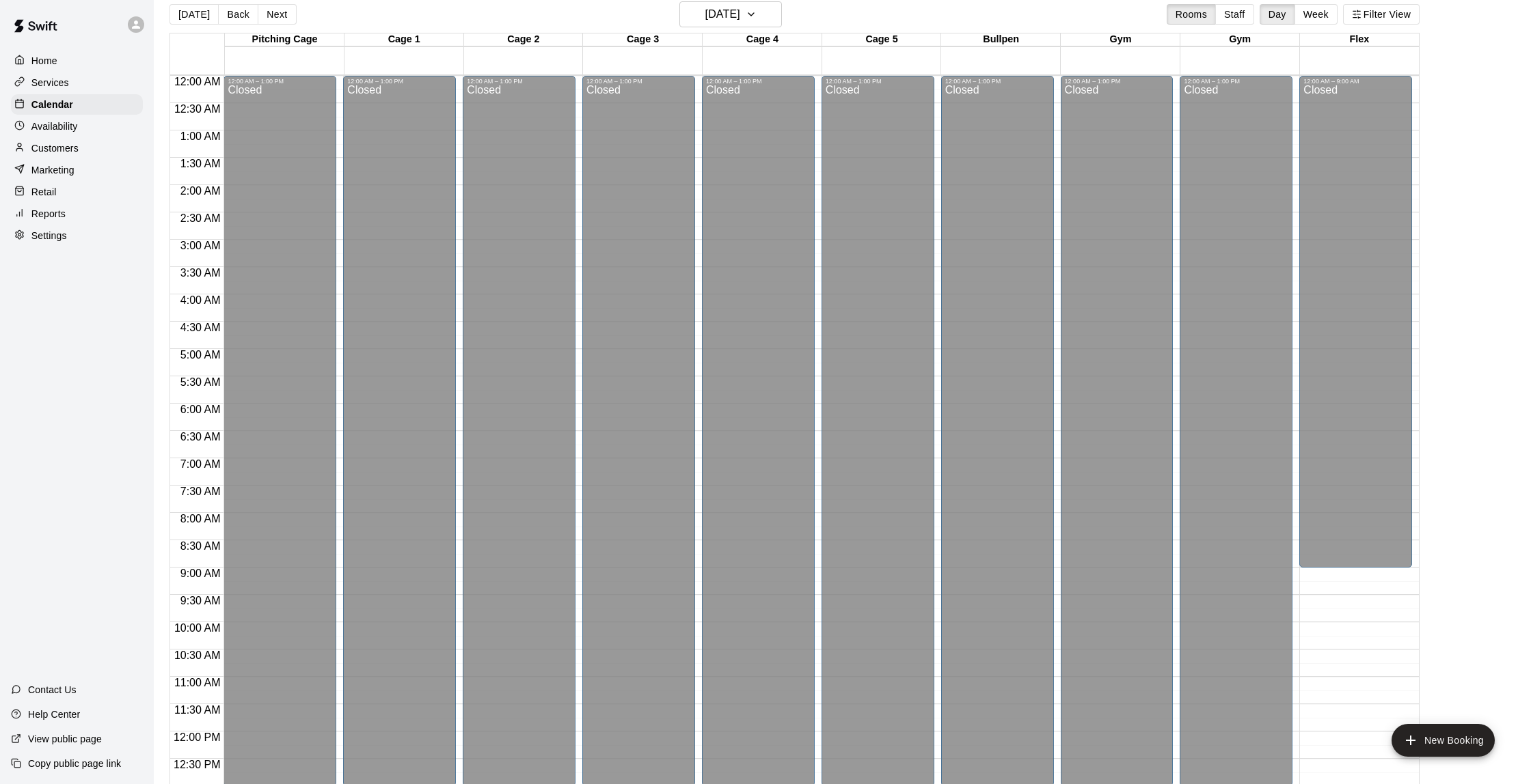
scroll to position [415, 0]
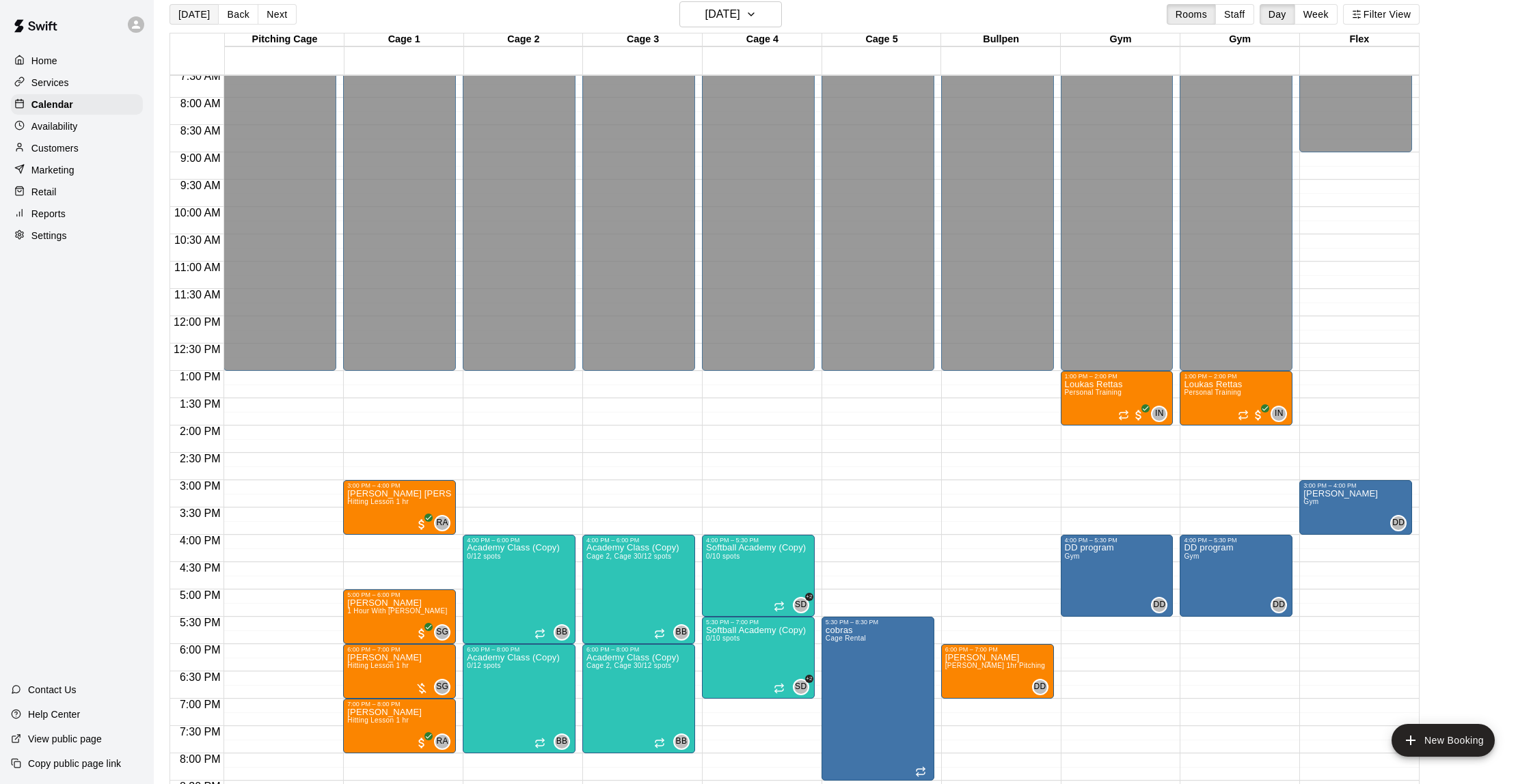
click at [179, 10] on button "[DATE]" at bounding box center [194, 14] width 49 height 21
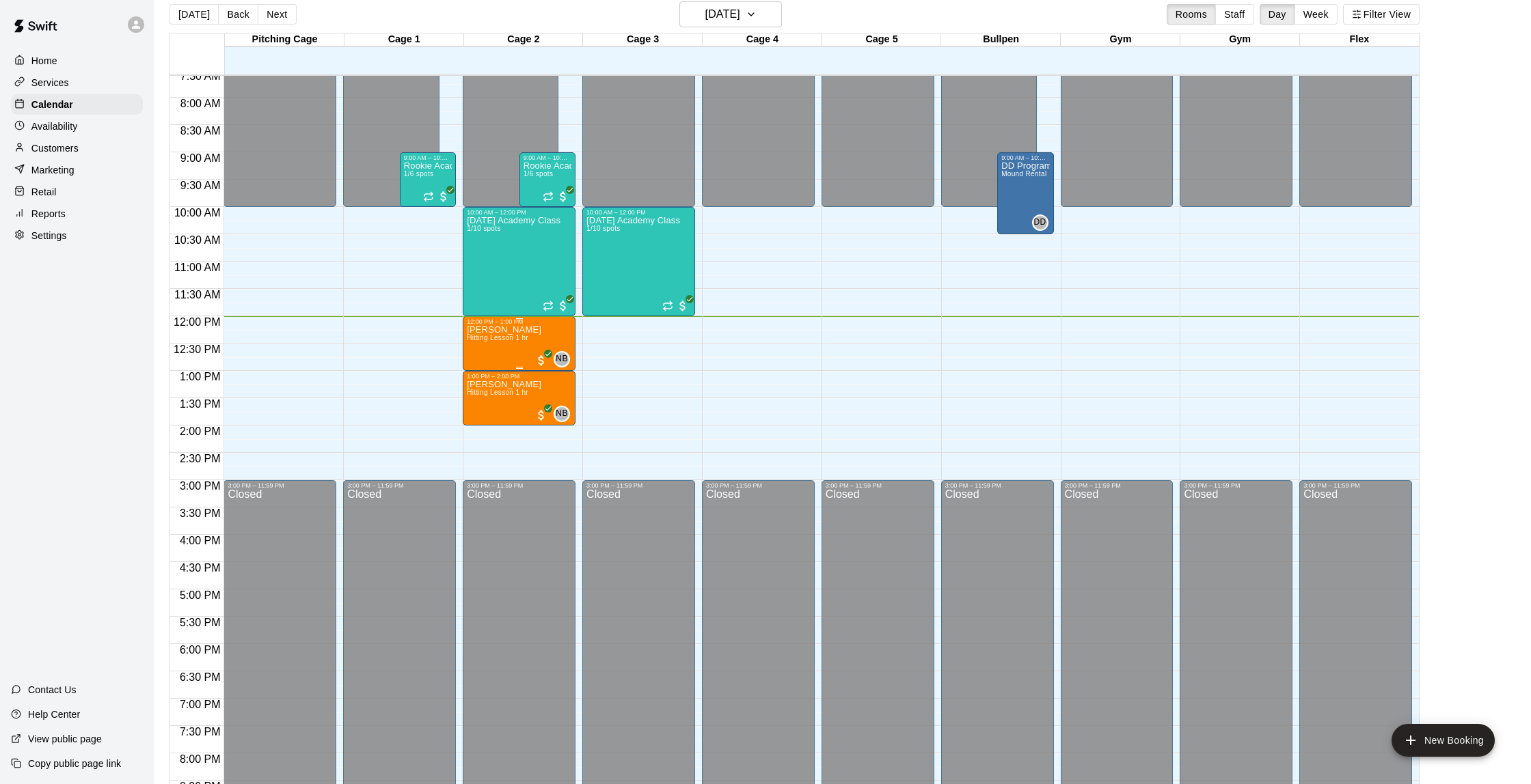
click at [481, 342] on span "Hitting Lesson 1 hr" at bounding box center [497, 338] width 61 height 8
click at [486, 345] on icon "edit" at bounding box center [480, 349] width 12 height 12
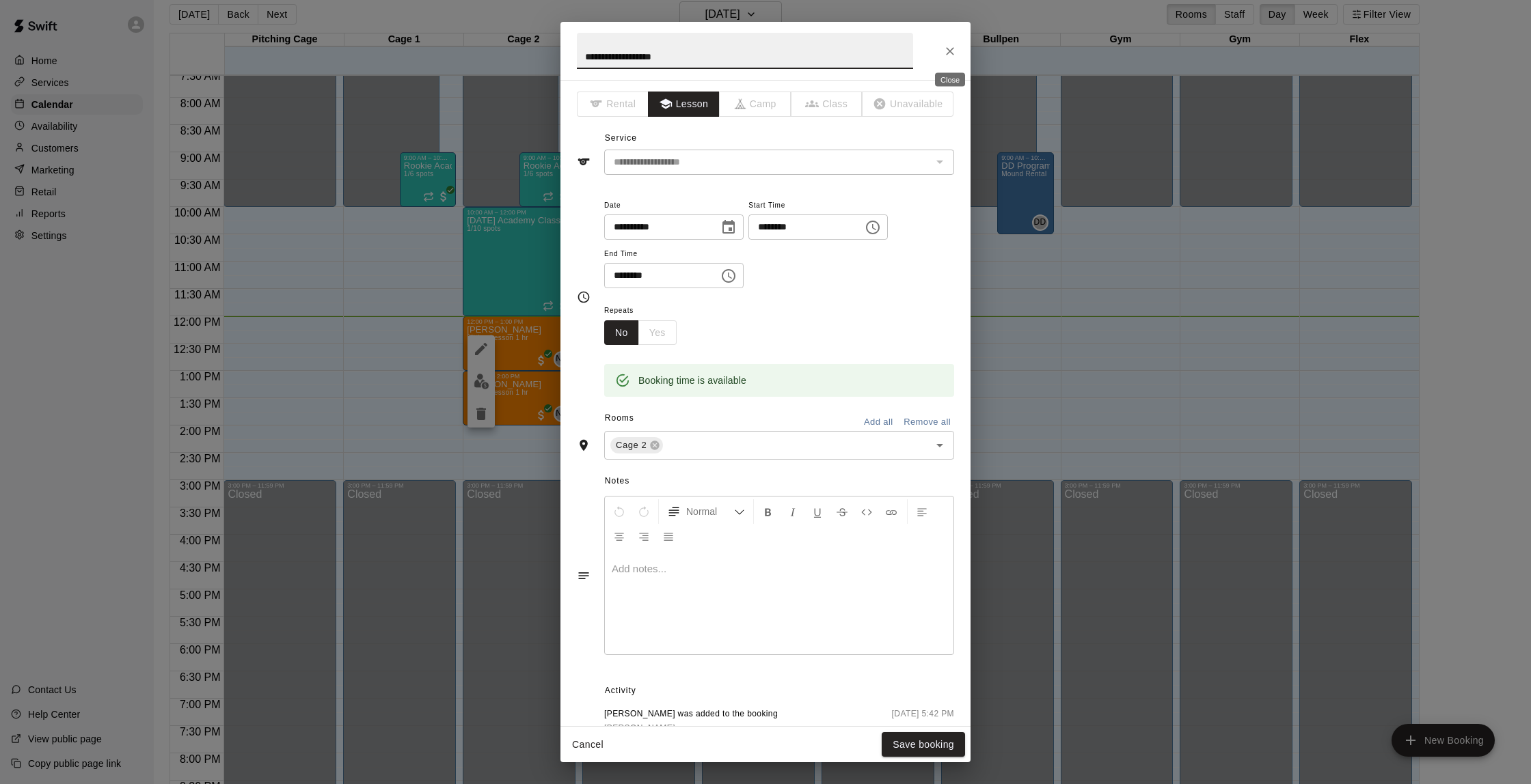
click at [949, 54] on icon "Close" at bounding box center [950, 51] width 13 height 13
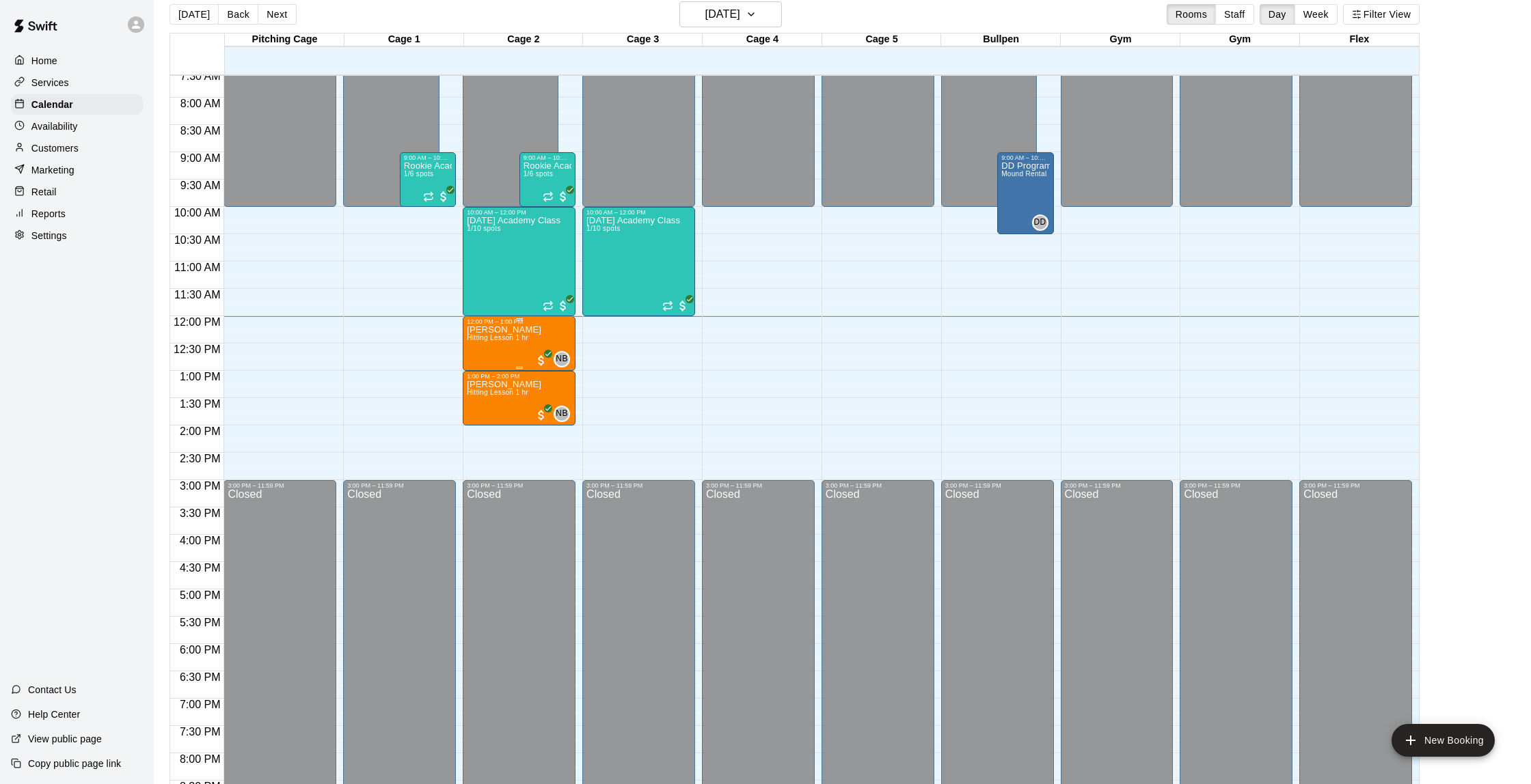
click at [484, 342] on span "Hitting Lesson 1 hr" at bounding box center [497, 338] width 61 height 8
click at [484, 385] on img "edit" at bounding box center [481, 381] width 16 height 16
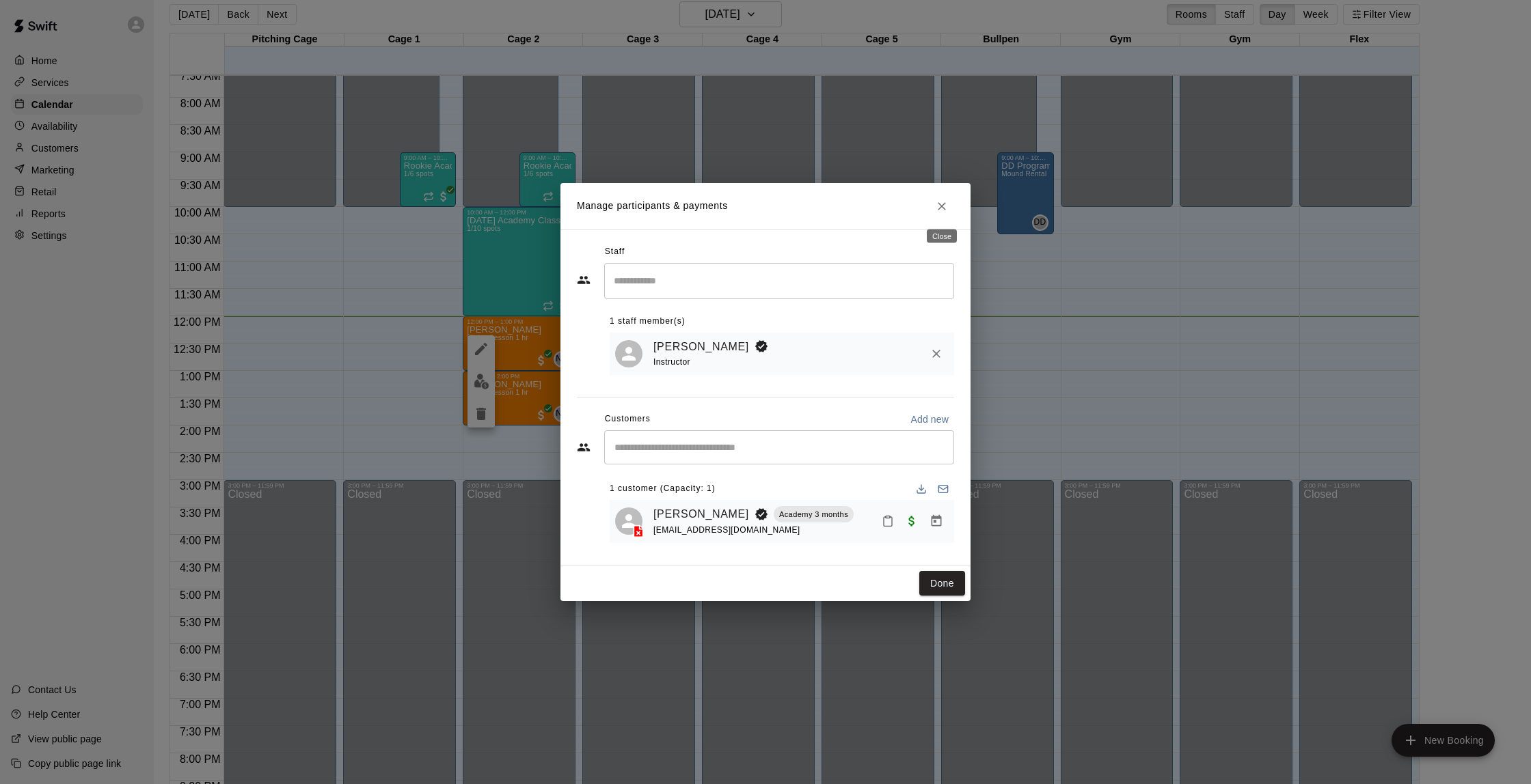
click at [945, 198] on button "Close" at bounding box center [942, 207] width 25 height 25
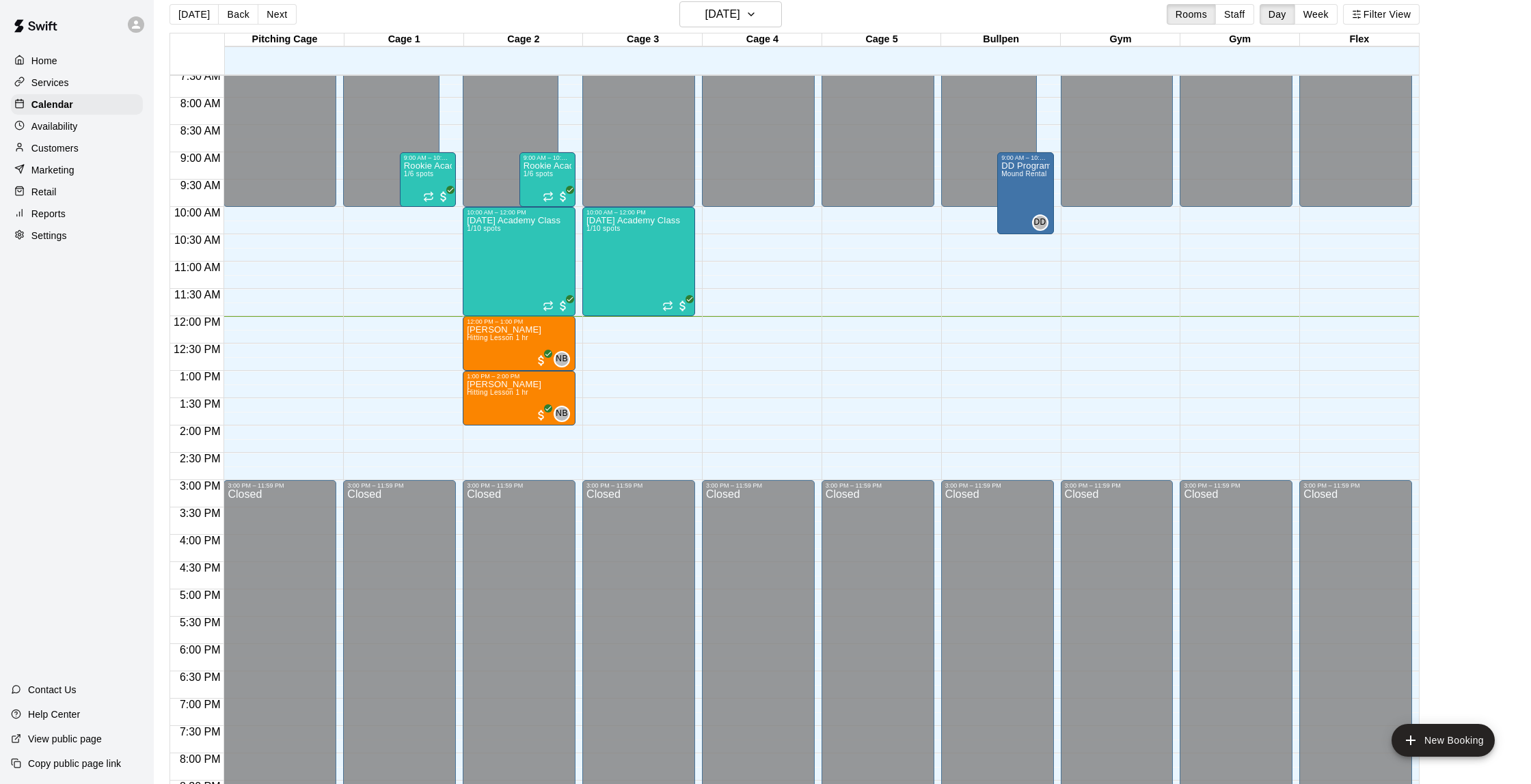
click at [567, 11] on div "[DATE] Back [DATE][DATE] Rooms Staff Day Week Filter View" at bounding box center [795, 16] width 1251 height 31
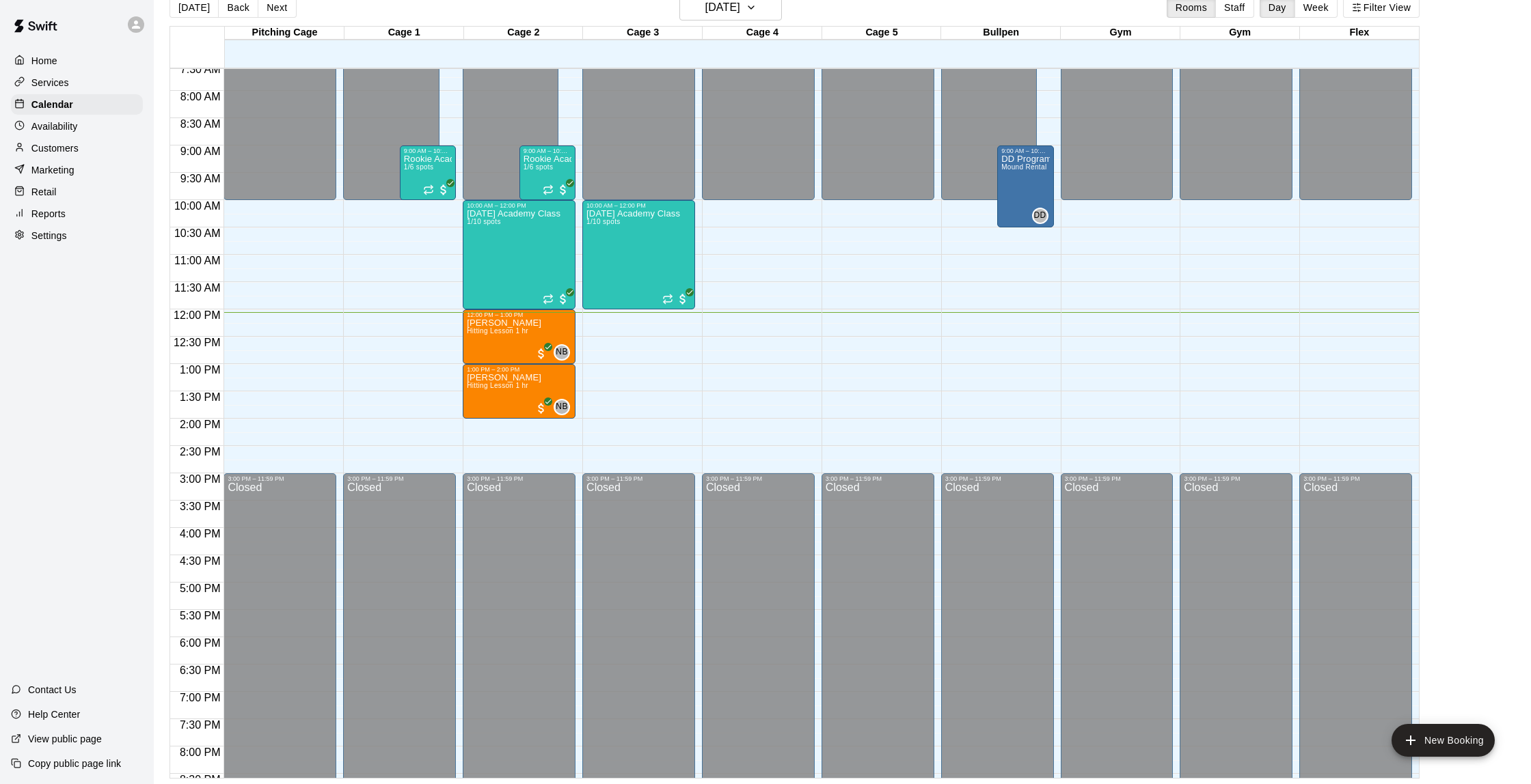
scroll to position [22, 0]
click at [539, 396] on div "[PERSON_NAME] Hitting Lesson 1 hr NB 0" at bounding box center [519, 764] width 105 height 784
click at [477, 420] on img "edit" at bounding box center [481, 420] width 16 height 16
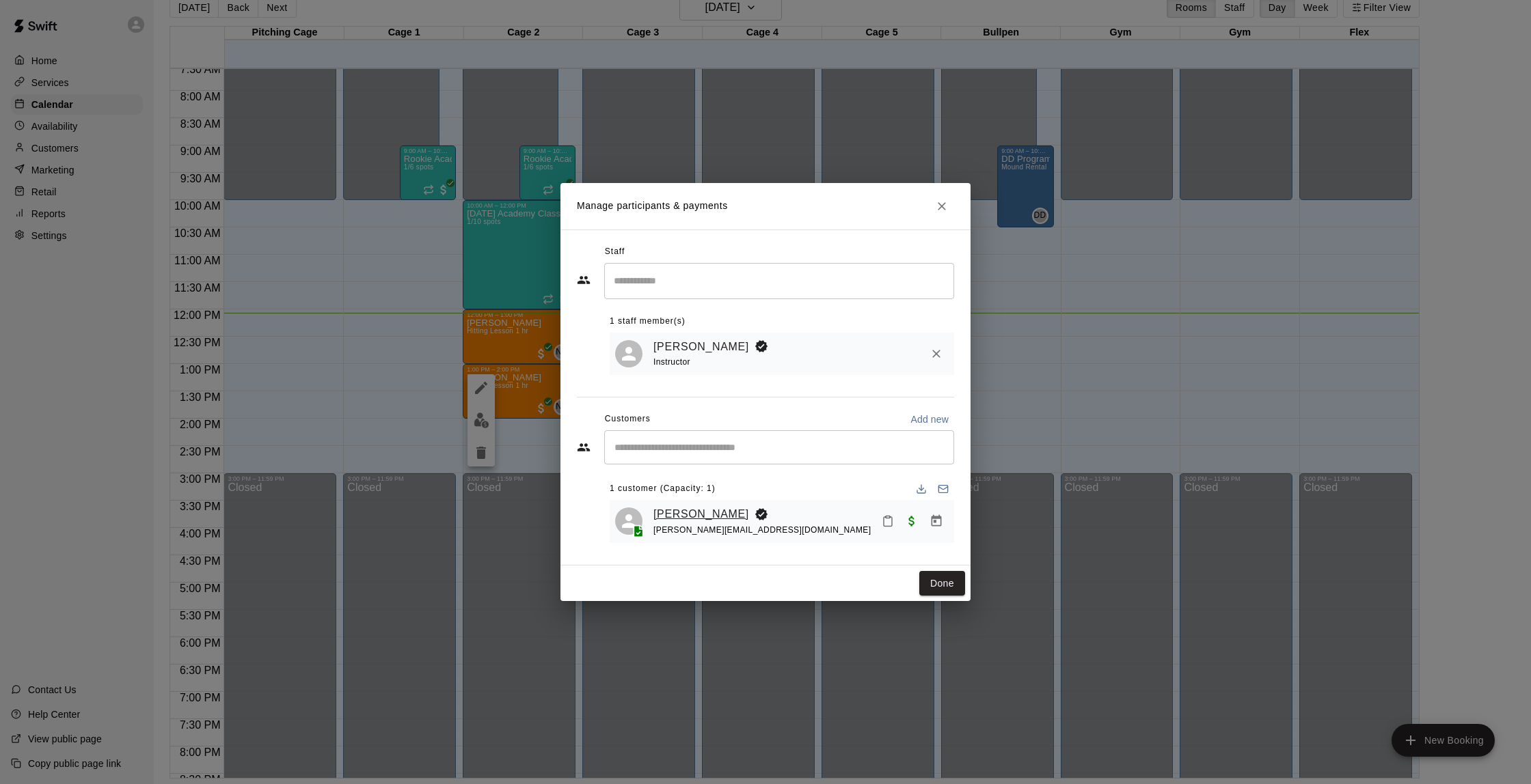
click at [705, 515] on link "[PERSON_NAME]" at bounding box center [700, 514] width 95 height 18
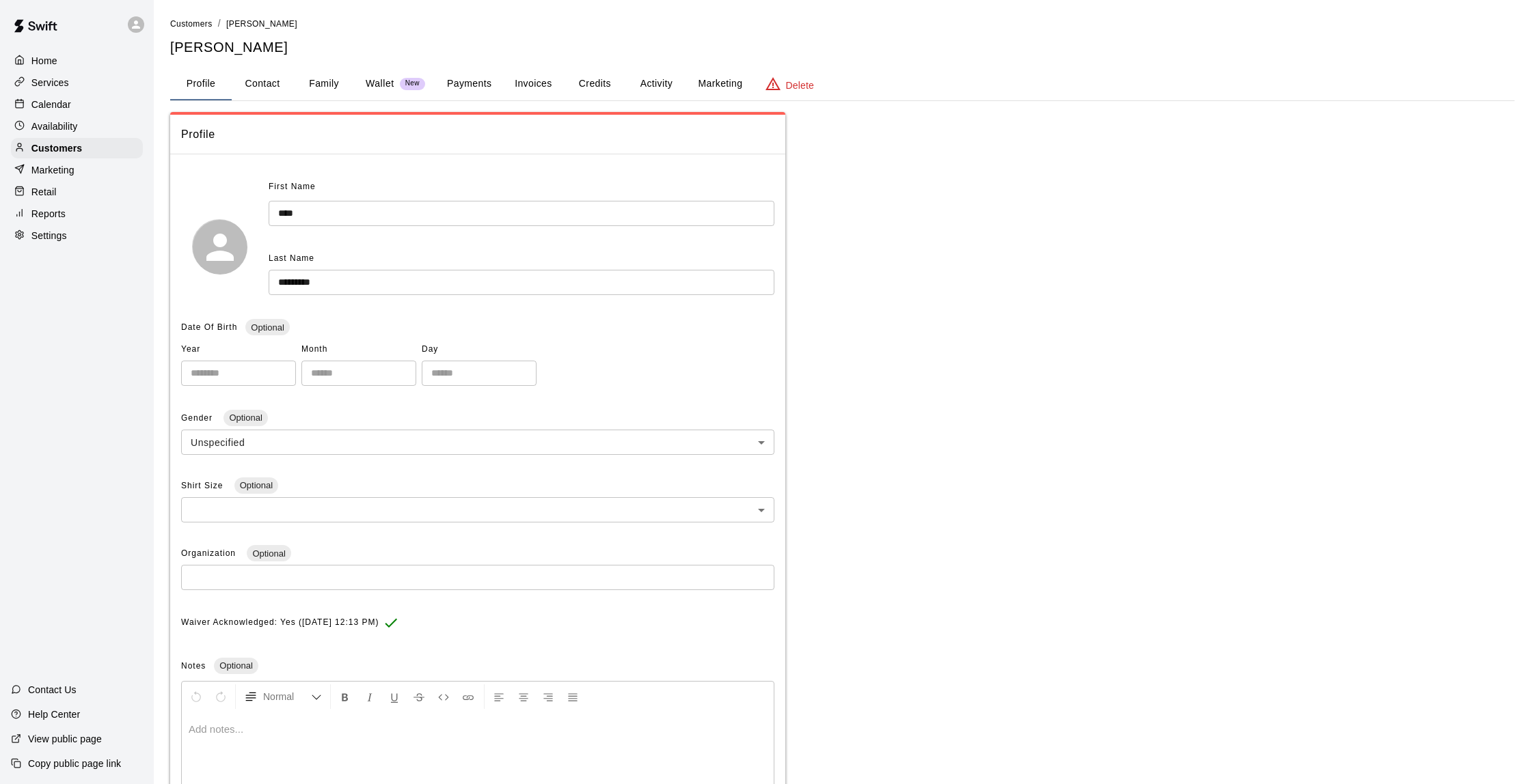
click at [269, 83] on button "Contact" at bounding box center [261, 84] width 61 height 33
select select "**"
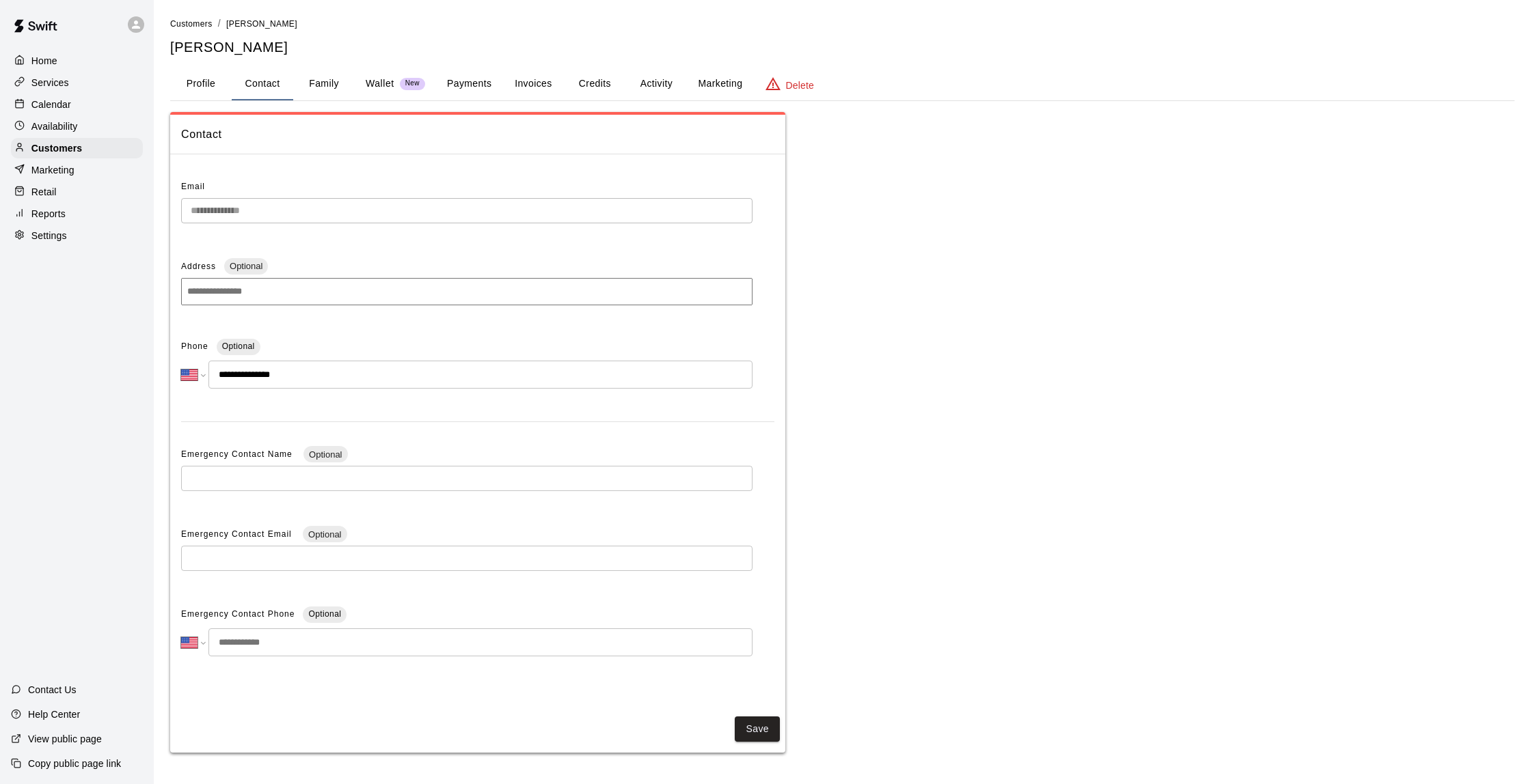
scroll to position [0, 1]
click at [351, 87] on button "Family" at bounding box center [324, 84] width 61 height 33
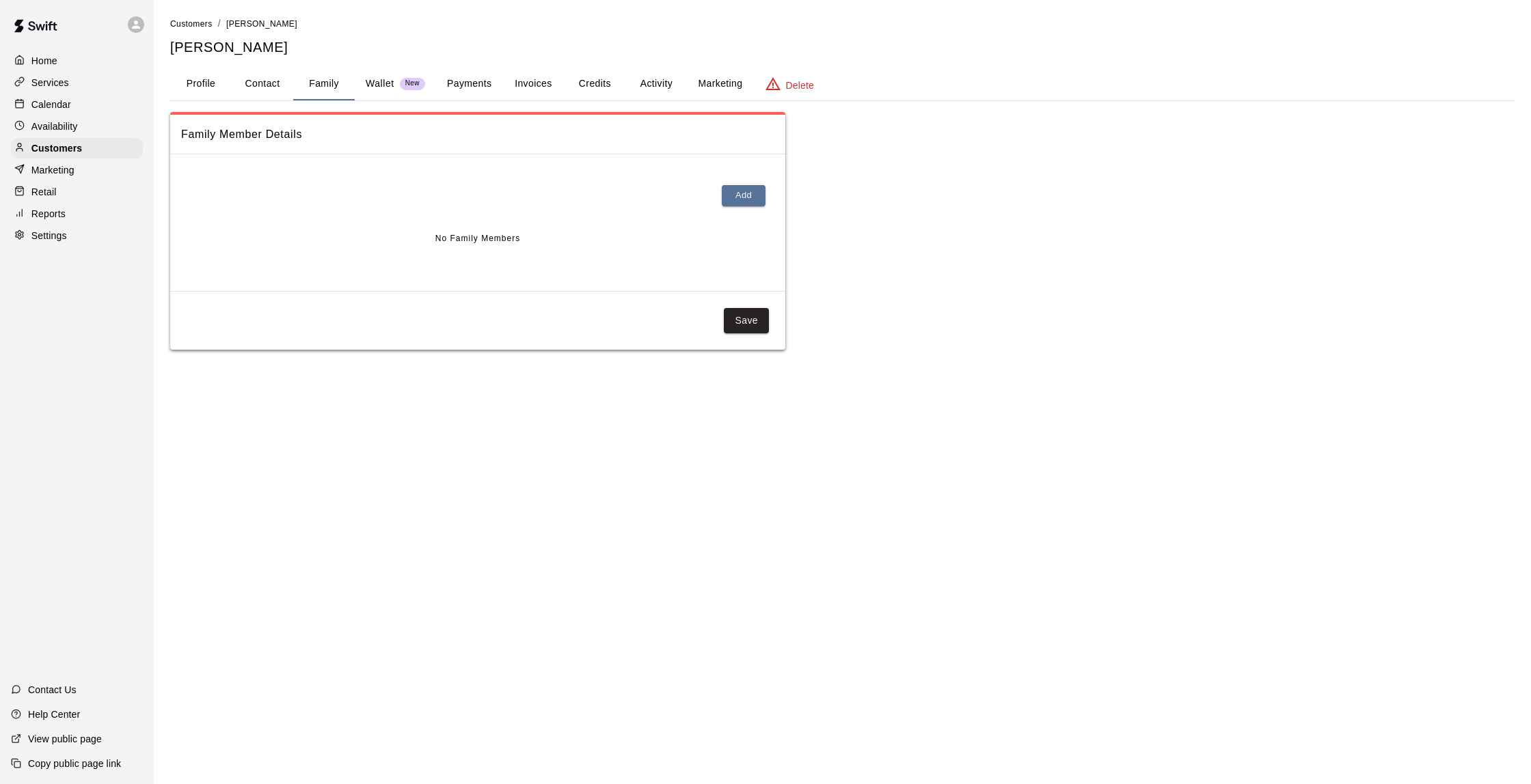
scroll to position [0, 0]
